Goal: Information Seeking & Learning: Learn about a topic

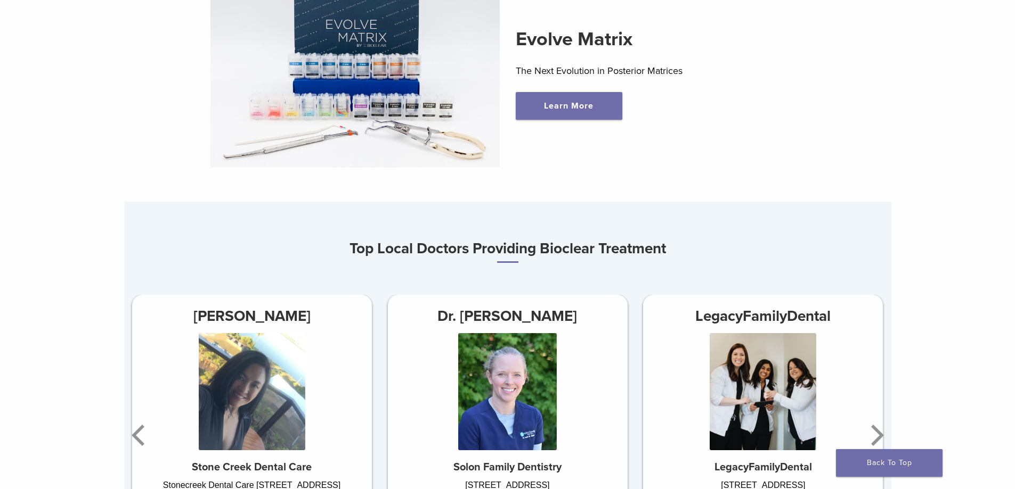
scroll to position [533, 0]
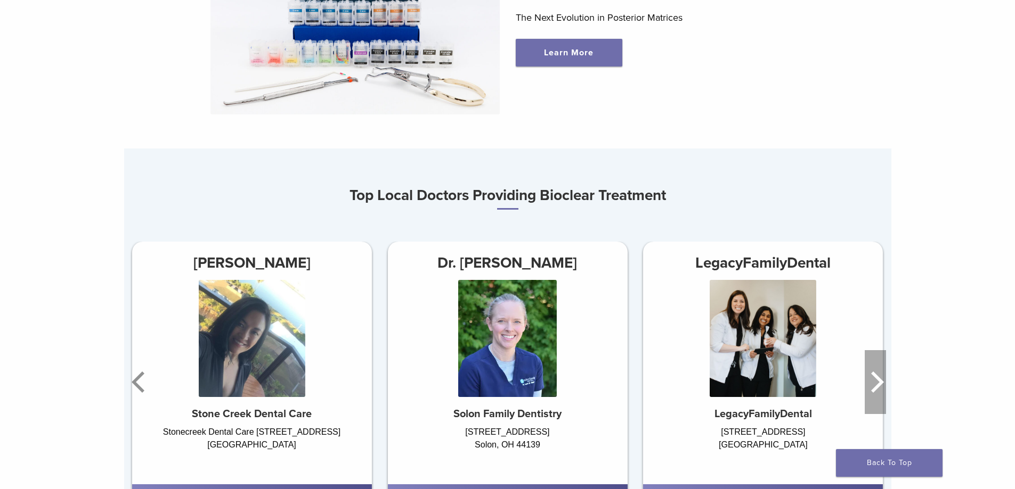
click at [882, 389] on icon "Next" at bounding box center [874, 382] width 21 height 64
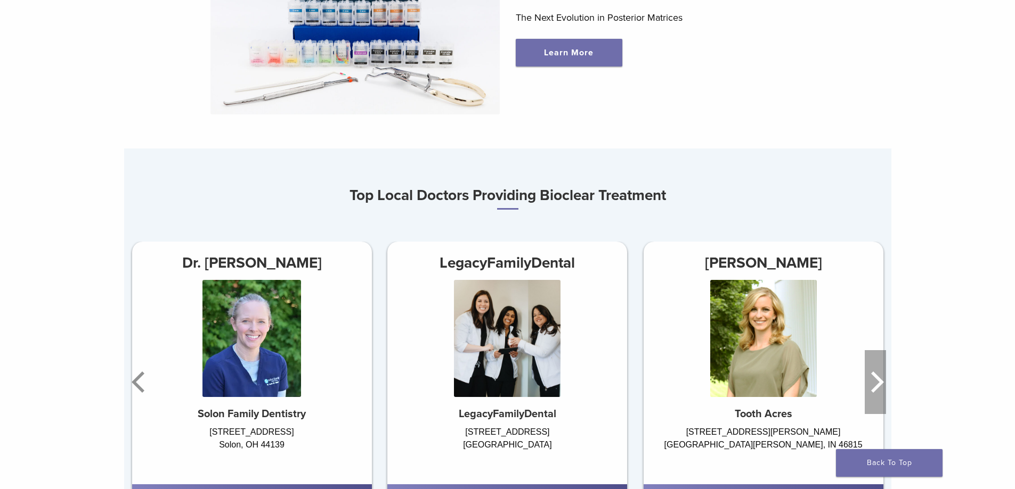
click at [882, 389] on icon "Next" at bounding box center [874, 382] width 21 height 64
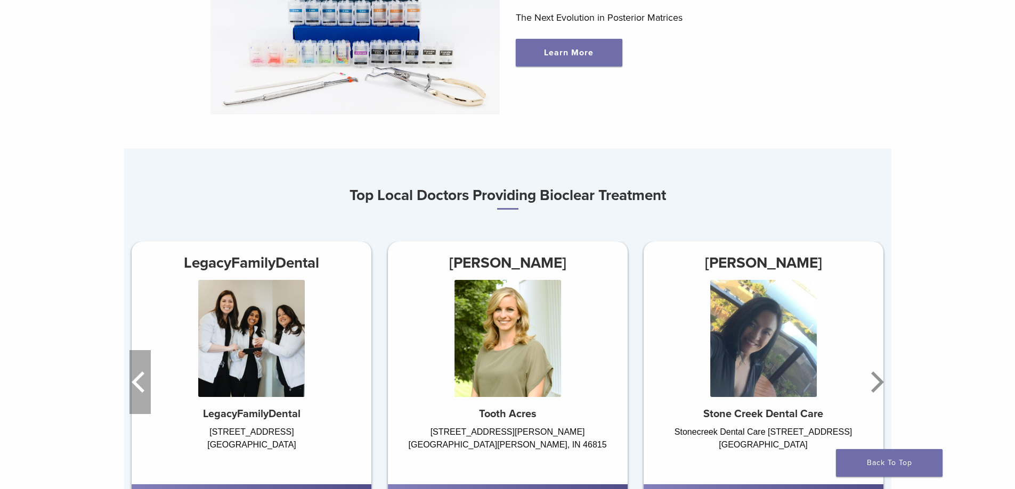
click at [130, 381] on icon "Previous" at bounding box center [139, 382] width 21 height 64
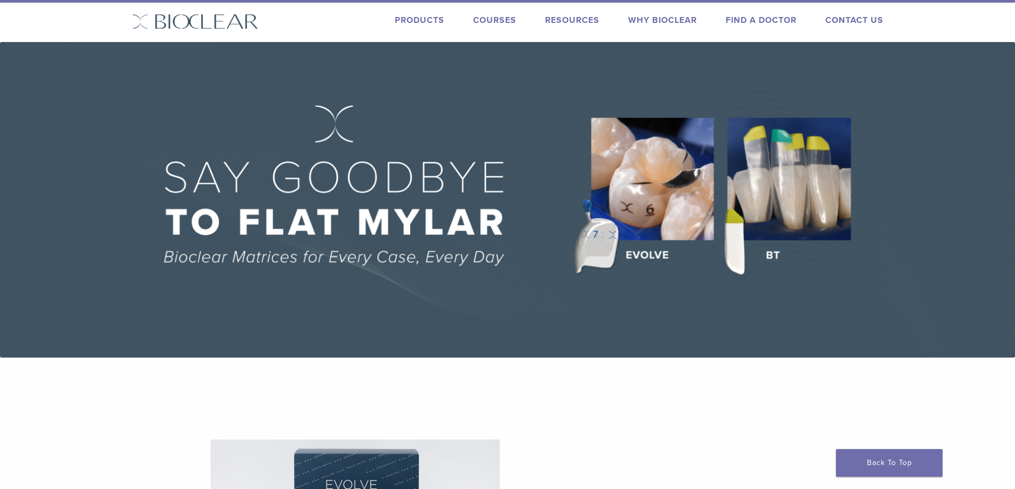
scroll to position [0, 0]
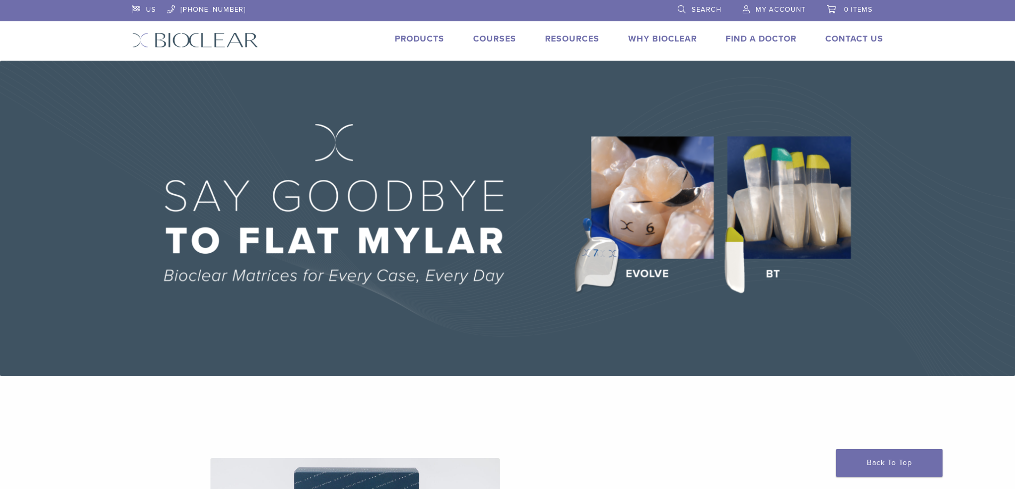
click at [653, 37] on link "Why Bioclear" at bounding box center [662, 39] width 69 height 11
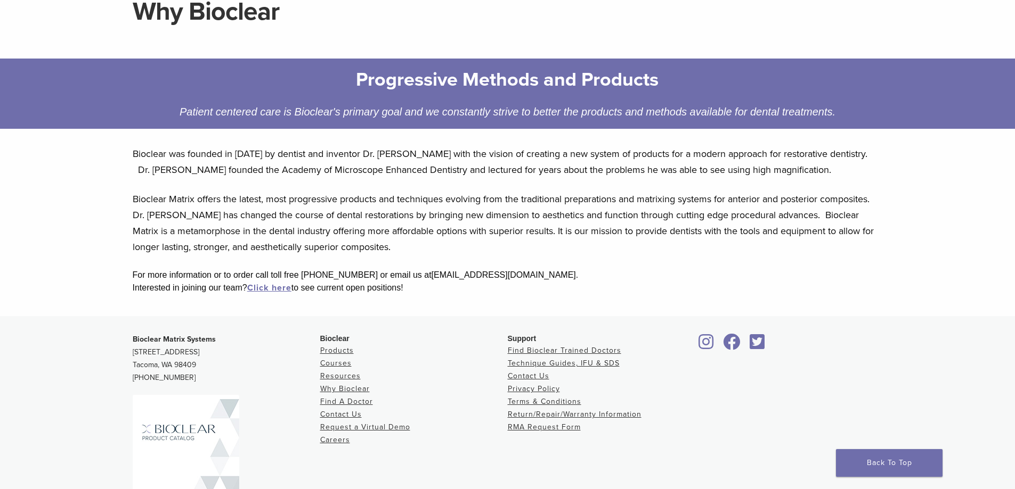
scroll to position [160, 0]
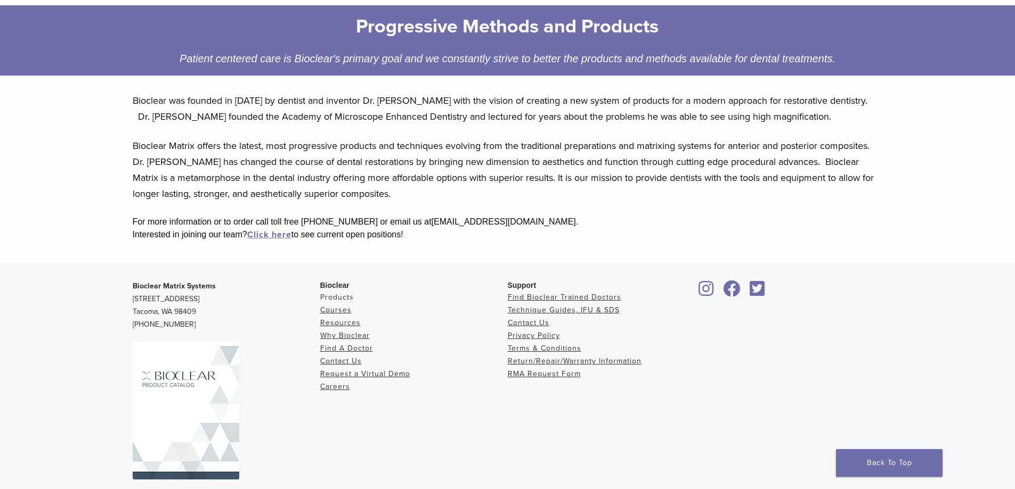
click at [329, 298] on link "Products" at bounding box center [337, 297] width 34 height 9
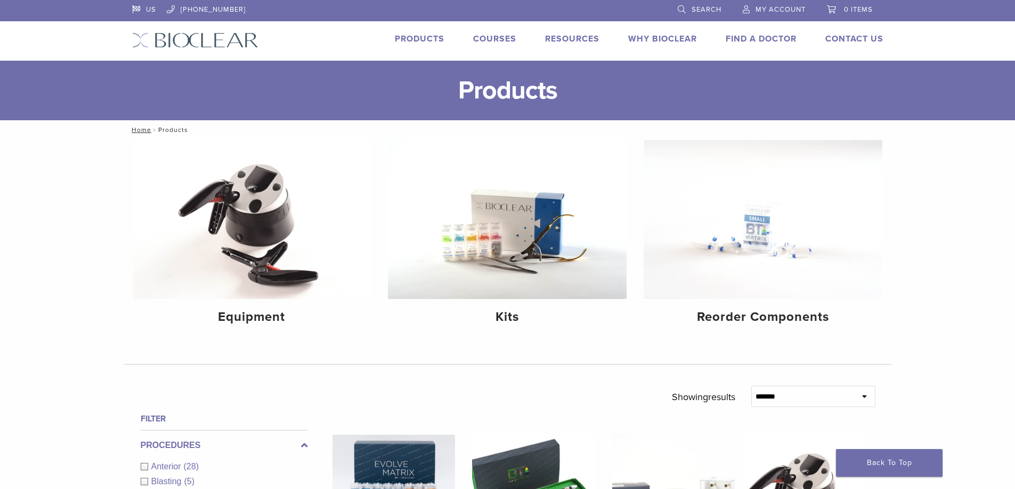
click at [497, 36] on link "Courses" at bounding box center [494, 39] width 43 height 11
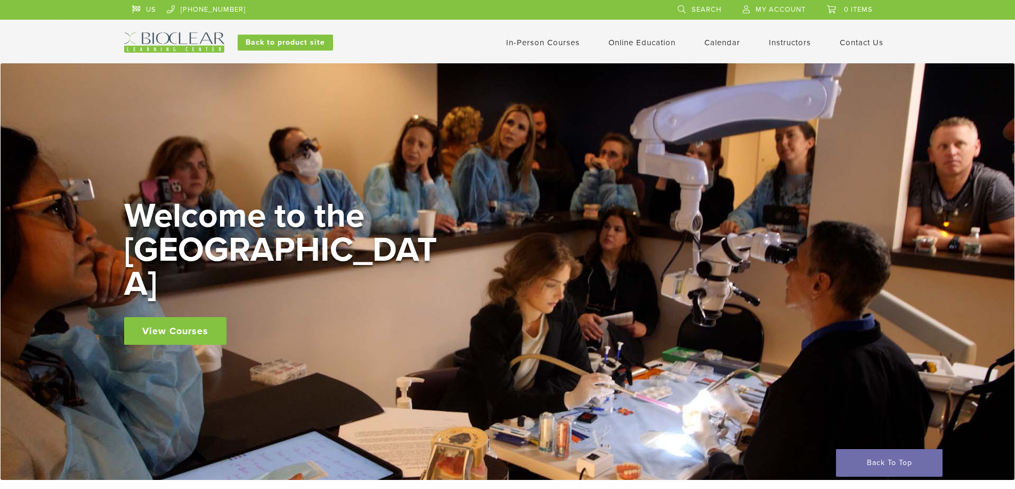
click at [186, 317] on link "View Courses" at bounding box center [175, 331] width 102 height 28
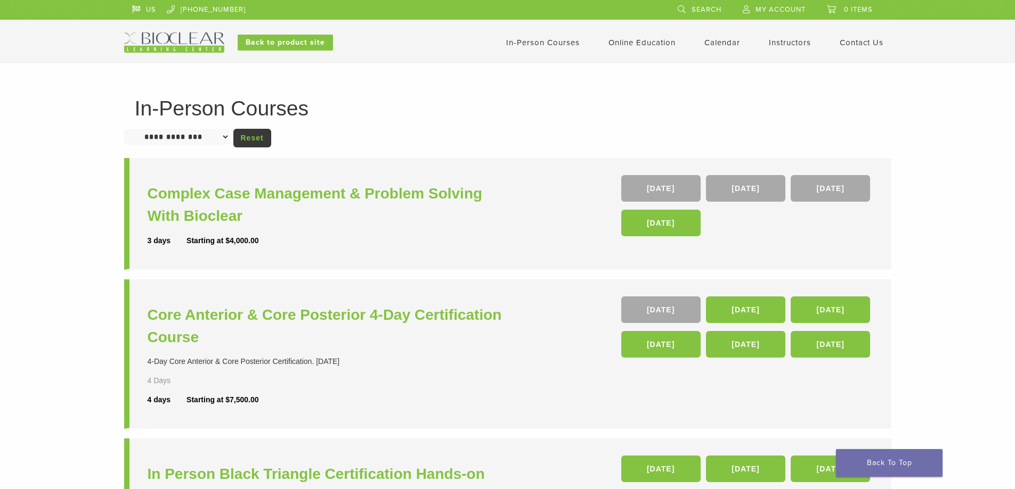
click at [230, 134] on select "**********" at bounding box center [176, 137] width 105 height 16
